Goal: Share content

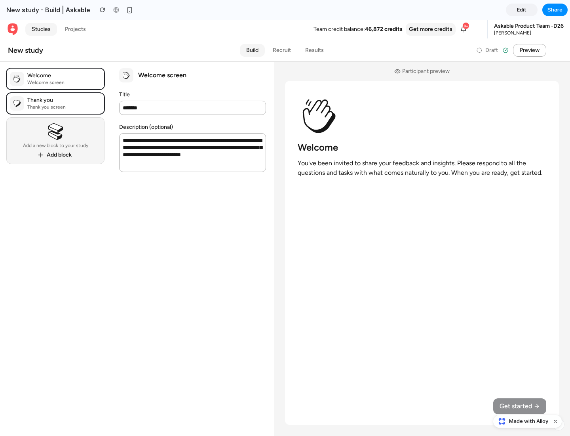
click at [555, 10] on span "Share" at bounding box center [555, 10] width 15 height 8
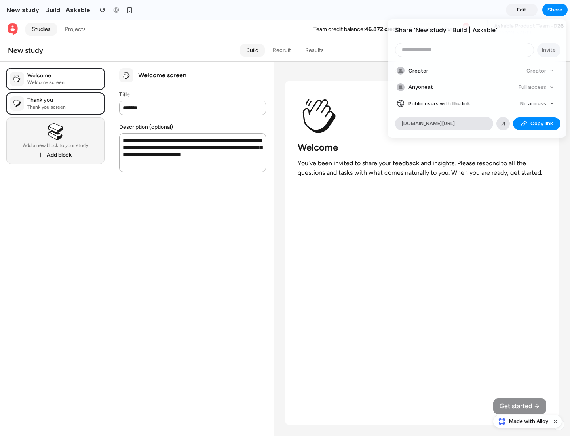
click at [537, 124] on span "Copy link" at bounding box center [542, 124] width 23 height 8
click at [529, 421] on div "Share ' New study - Build | Askable ' Invite Creator Creator Anyone at Full acc…" at bounding box center [285, 218] width 570 height 436
